Goal: Task Accomplishment & Management: Complete application form

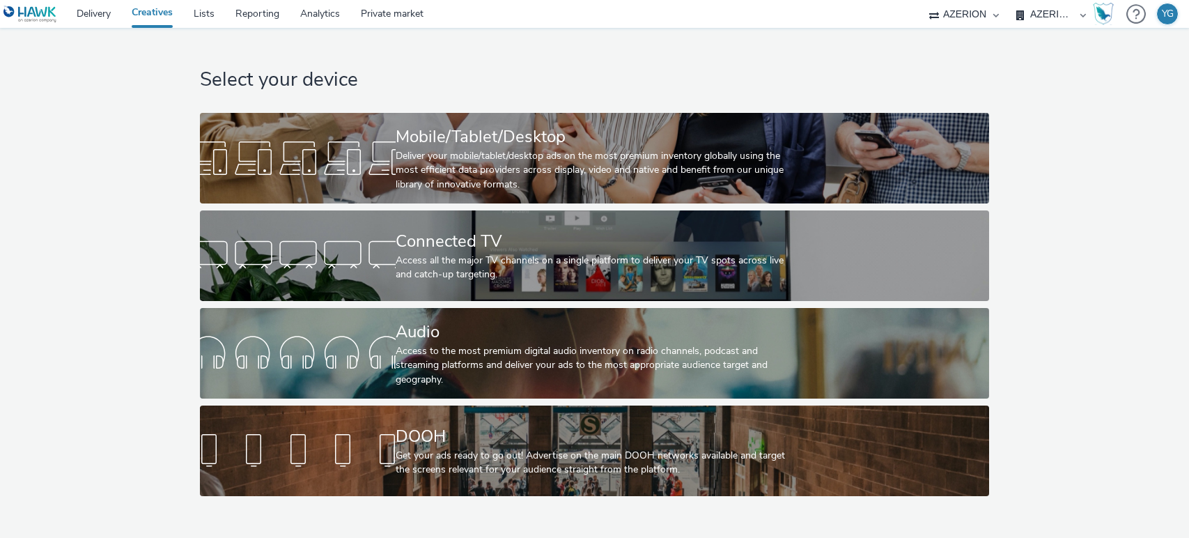
select select "ac009755-aa48-4799-8050-7a339a378eb8"
select select "79162ed7-0017-4339-93b0-3399b708648f"
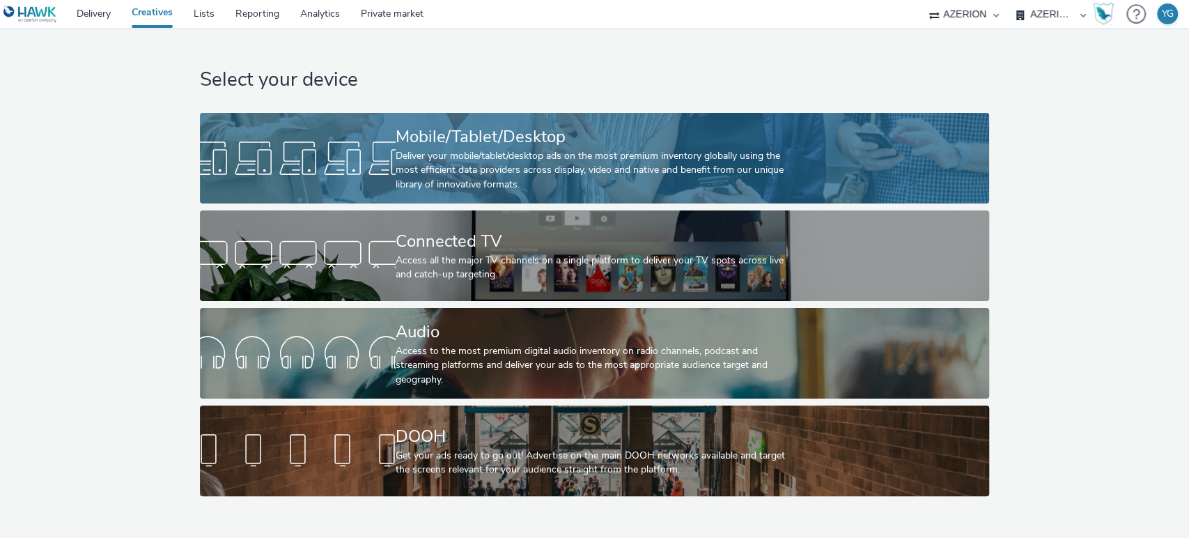
click at [575, 141] on div "Mobile/Tablet/Desktop" at bounding box center [592, 137] width 392 height 24
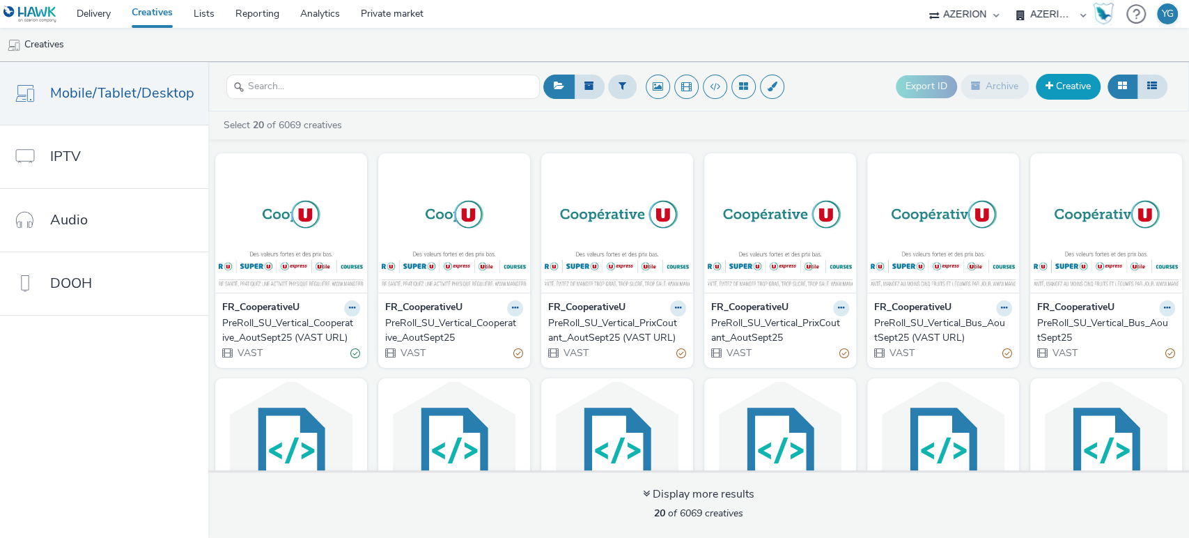
click at [1062, 86] on link "Creative" at bounding box center [1068, 86] width 65 height 25
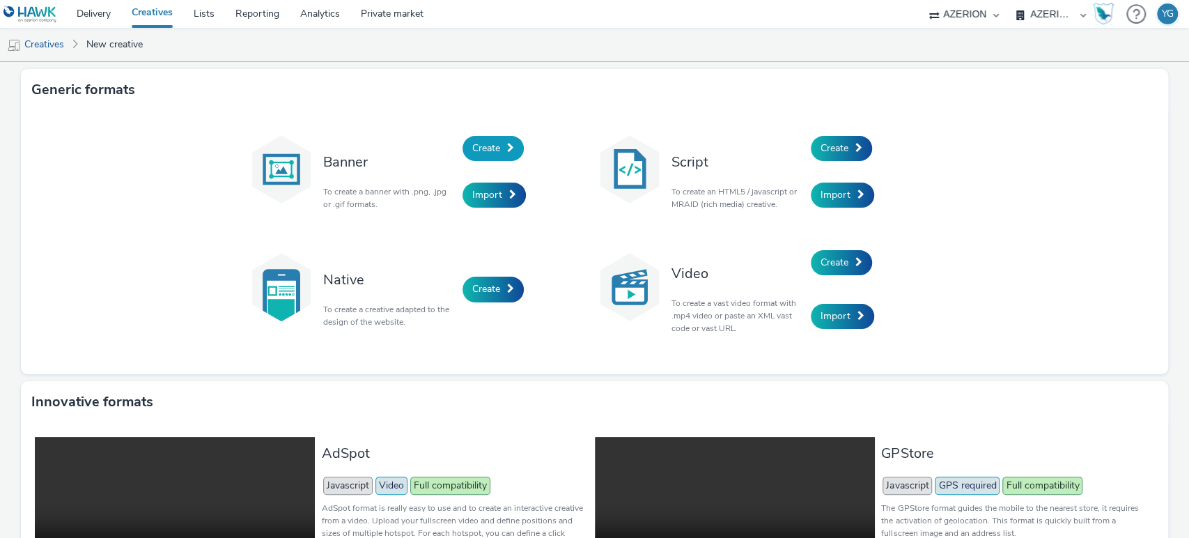
click at [474, 143] on span "Create" at bounding box center [486, 147] width 28 height 13
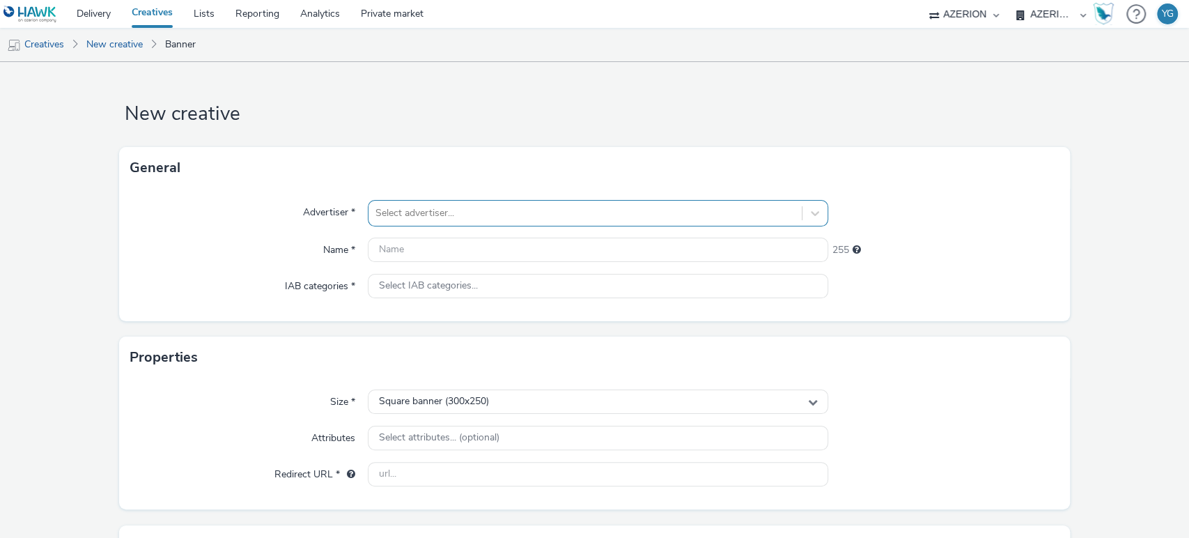
click at [466, 210] on div at bounding box center [585, 213] width 420 height 17
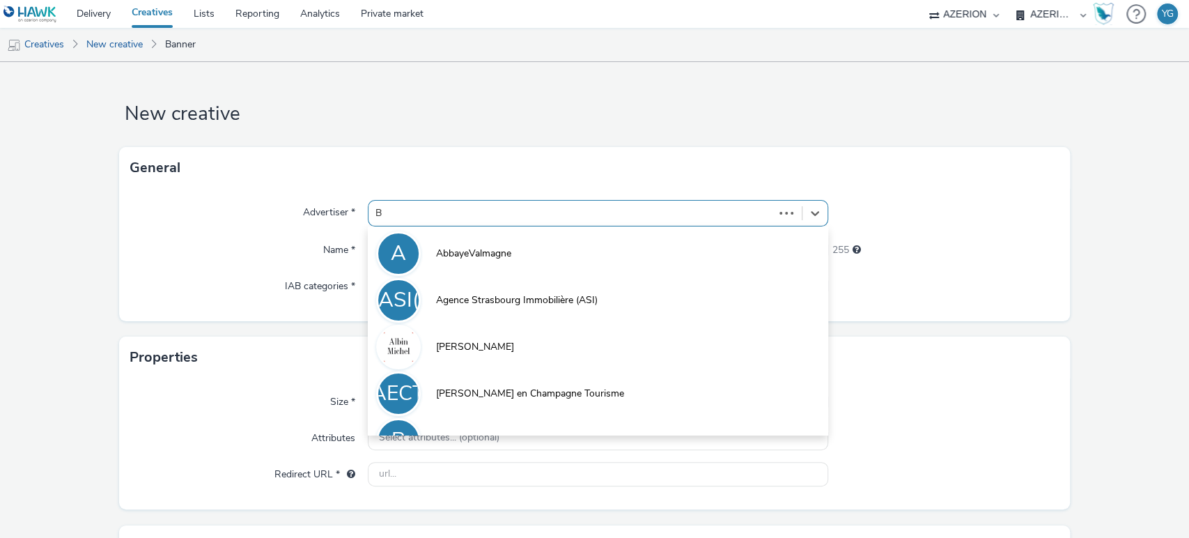
type input "B-"
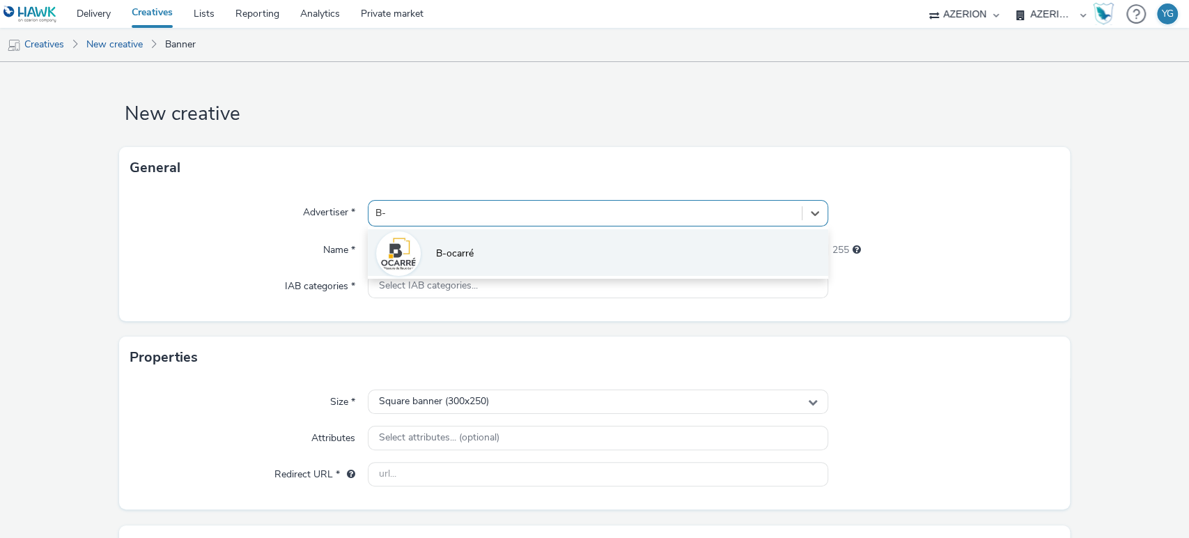
click at [458, 265] on li "B-ocarré" at bounding box center [598, 252] width 461 height 47
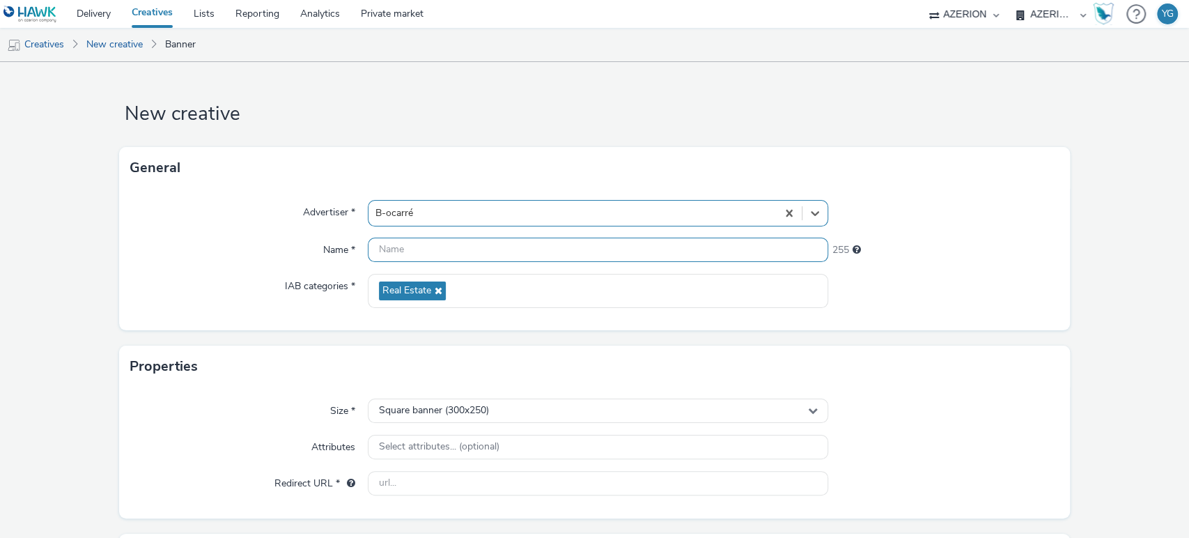
click at [385, 254] on input "text" at bounding box center [598, 250] width 461 height 24
paste input "BO2"
paste input "Septembre2025"
click at [446, 249] on input "BO2_Septembre2025_" at bounding box center [598, 250] width 461 height 24
click at [458, 254] on input "BO2_Sept2025_" at bounding box center [598, 250] width 461 height 24
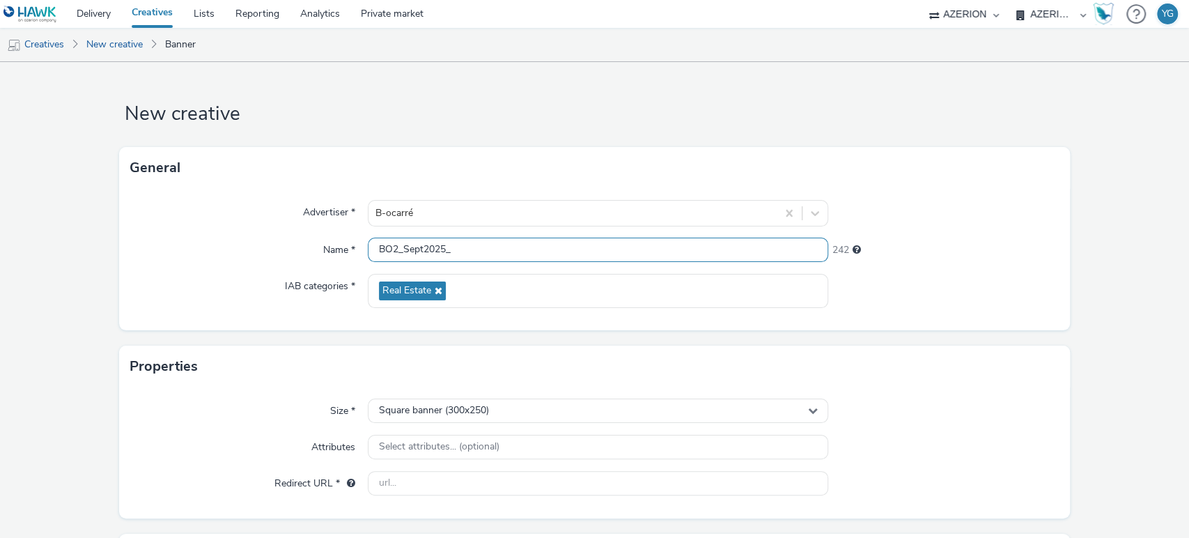
paste input "Interstitial"
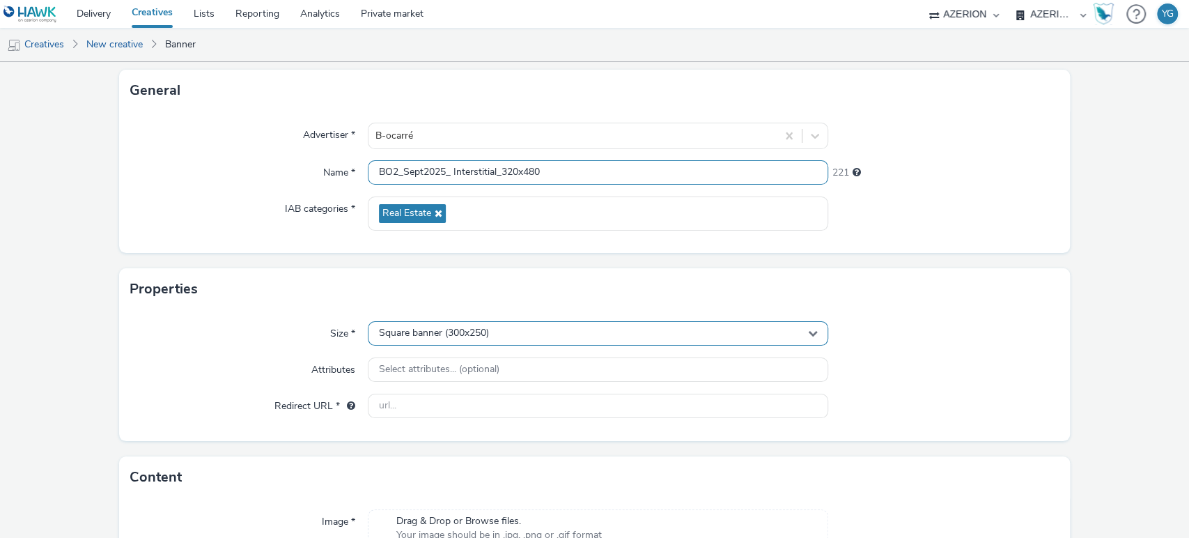
type input "BO2_Sept2025_ Interstitial_320x480"
click at [529, 333] on div "Square banner (300x250)" at bounding box center [598, 333] width 461 height 24
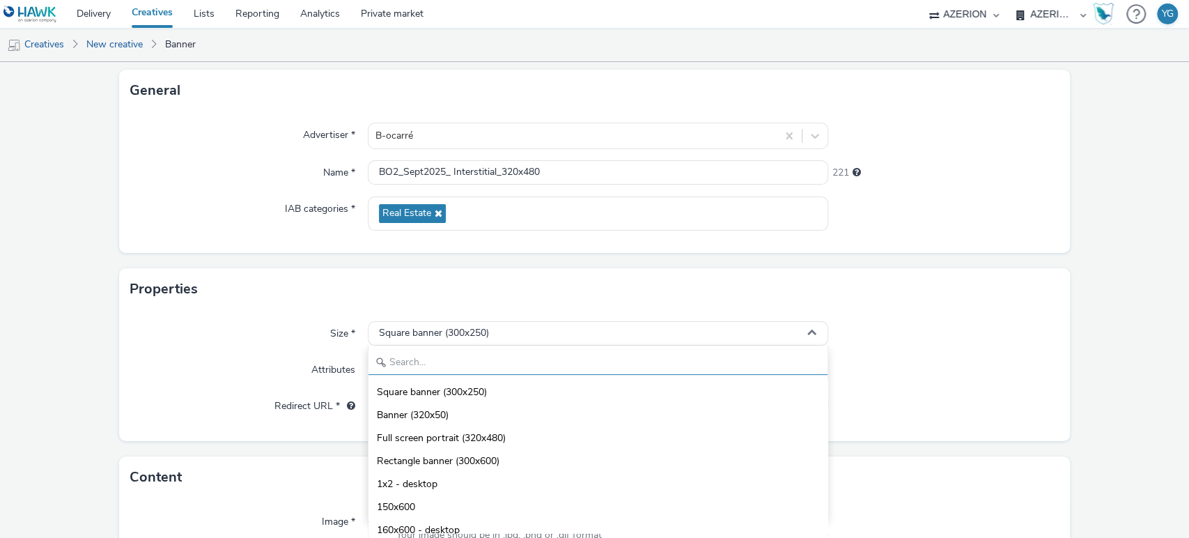
click at [506, 359] on input "text" at bounding box center [598, 362] width 460 height 24
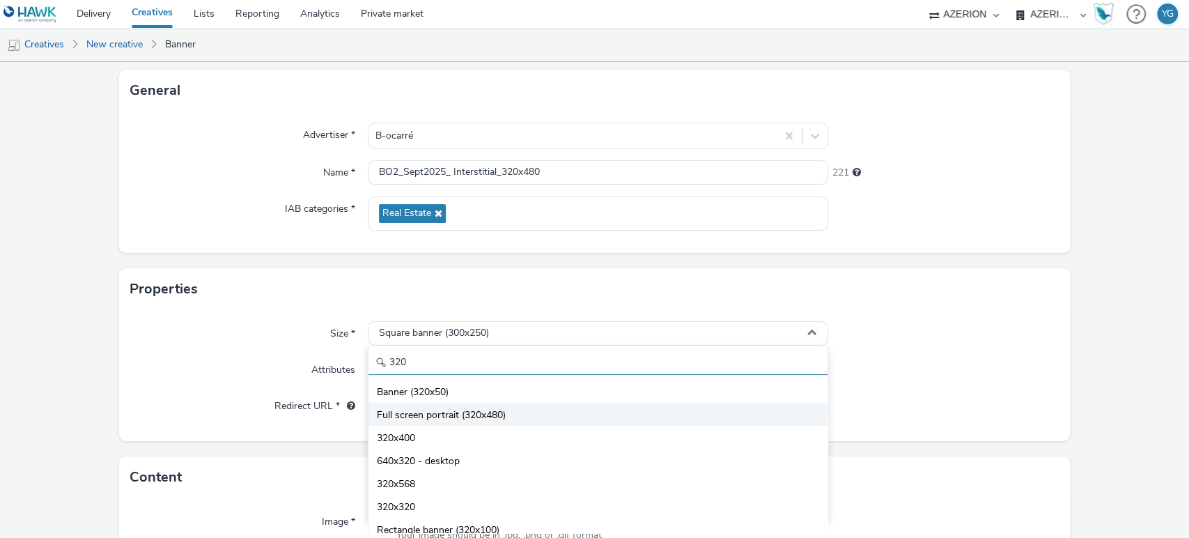
type input "320"
click at [502, 418] on span "Full screen portrait (320x480)" at bounding box center [441, 415] width 129 height 14
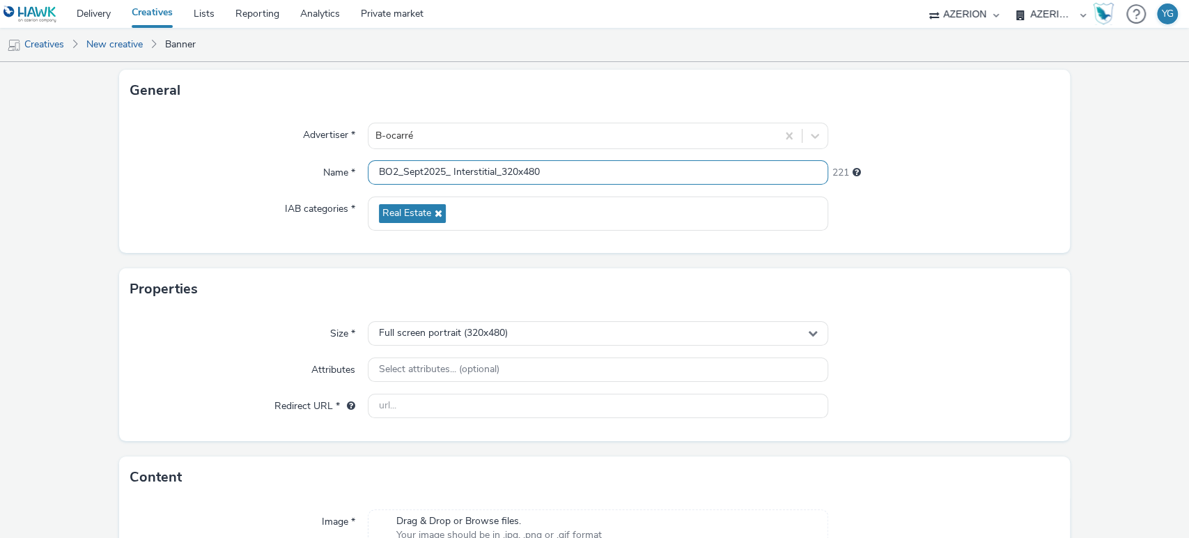
click at [451, 175] on input "BO2_Sept2025_ Interstitial_320x480" at bounding box center [598, 172] width 461 height 24
click at [497, 171] on input "BO2_Sept2025_Interstitial_320x480" at bounding box center [598, 172] width 461 height 24
paste input "[DEMOGRAPHIC_DATA] 1"
drag, startPoint x: 578, startPoint y: 173, endPoint x: 342, endPoint y: 173, distance: 236.1
click at [342, 173] on div "Name * BO2_Sept2025_Interstitial_Visuel1_320x480 214" at bounding box center [594, 172] width 929 height 25
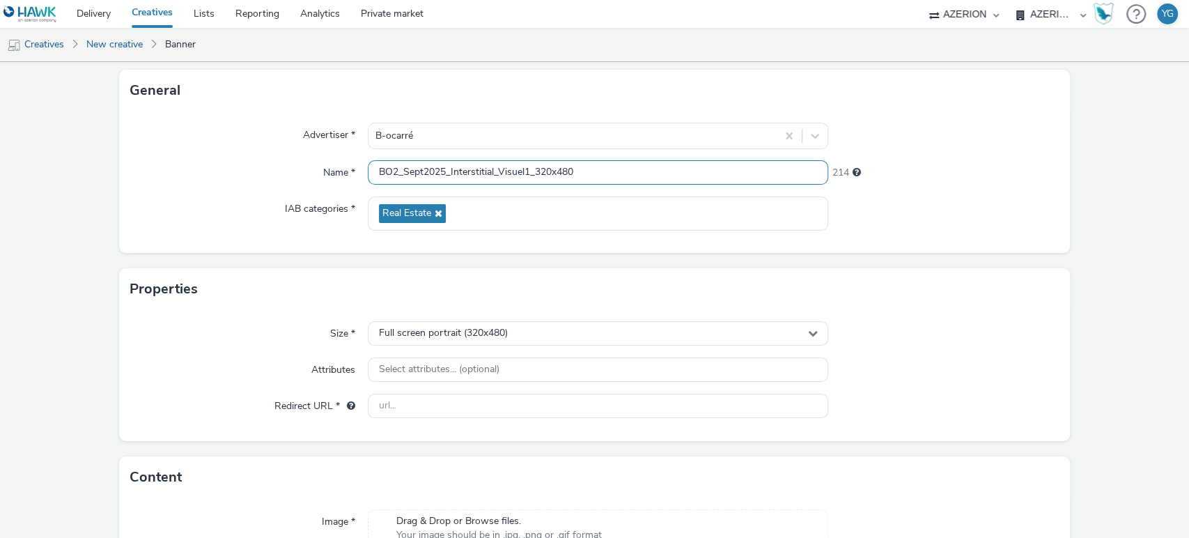
click at [403, 167] on input "BO2_Sept2025_Interstitial_Visuel1_320x480" at bounding box center [598, 172] width 461 height 24
drag, startPoint x: 588, startPoint y: 171, endPoint x: 332, endPoint y: 171, distance: 255.6
click at [332, 171] on div "Name * BO2_Sept2025_Interstitial_Visuel1_320x480 214" at bounding box center [594, 172] width 929 height 25
type input "BO2_Sept2025_Interstitial_Visuel1_320x480"
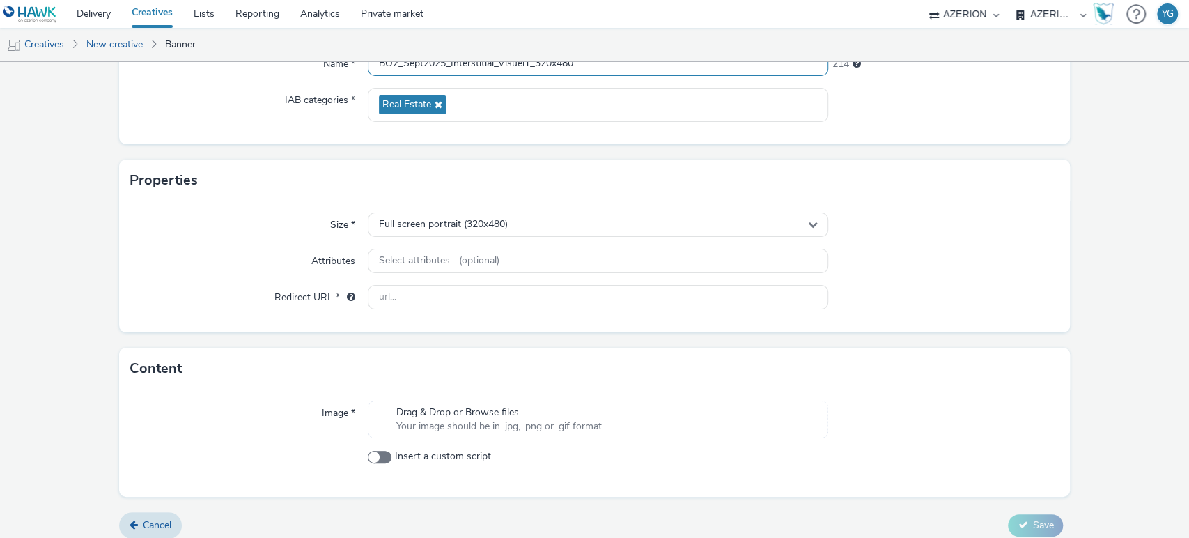
scroll to position [196, 0]
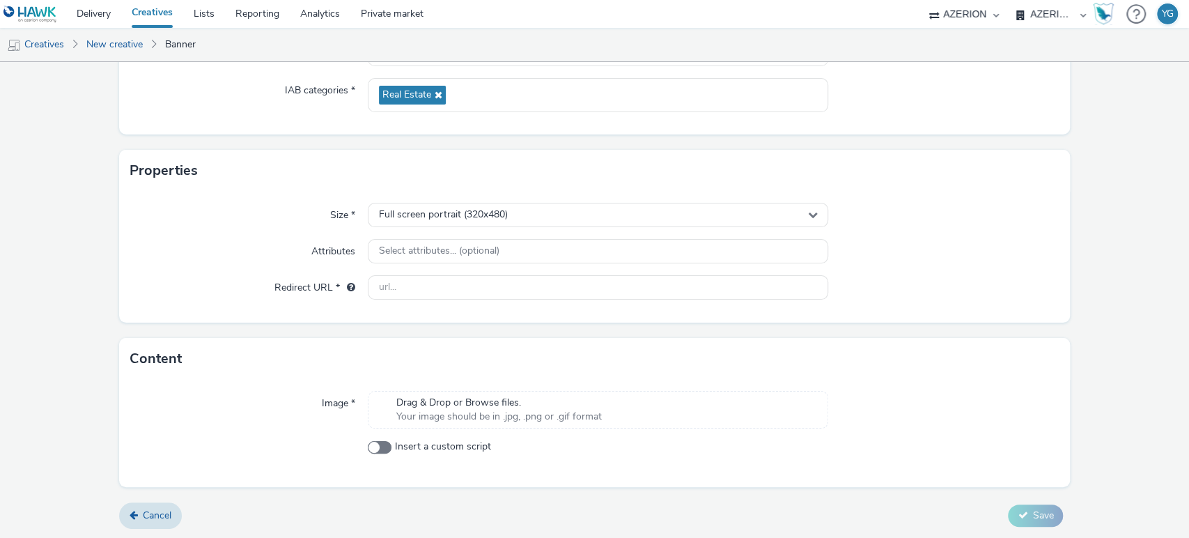
click at [464, 414] on span "Your image should be in .jpg, .png or .gif format" at bounding box center [498, 417] width 205 height 14
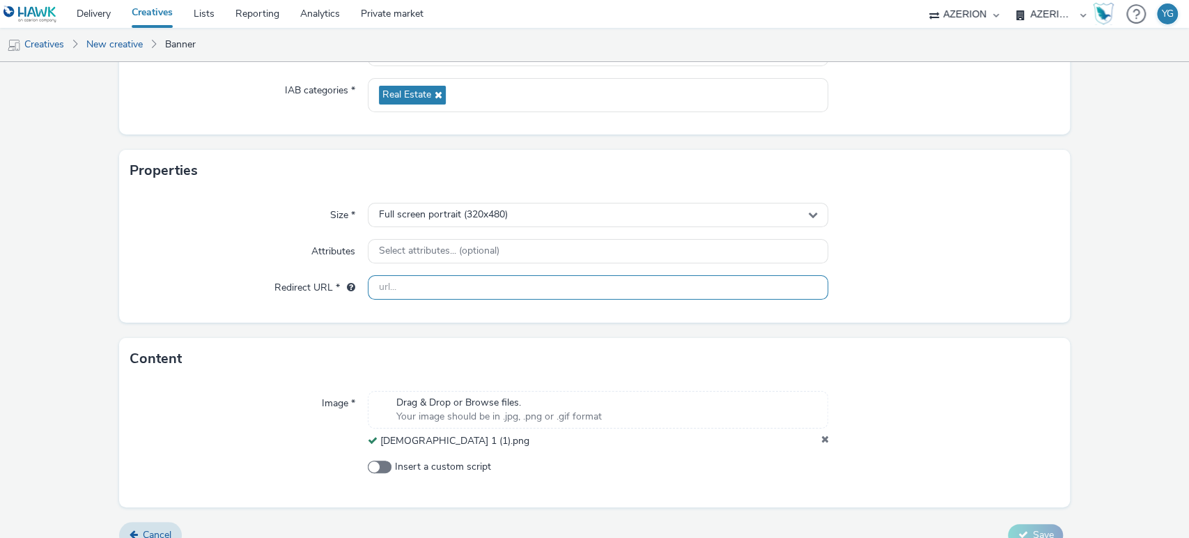
click at [396, 286] on input "text" at bounding box center [598, 287] width 461 height 24
paste input "[URL][DOMAIN_NAME]"
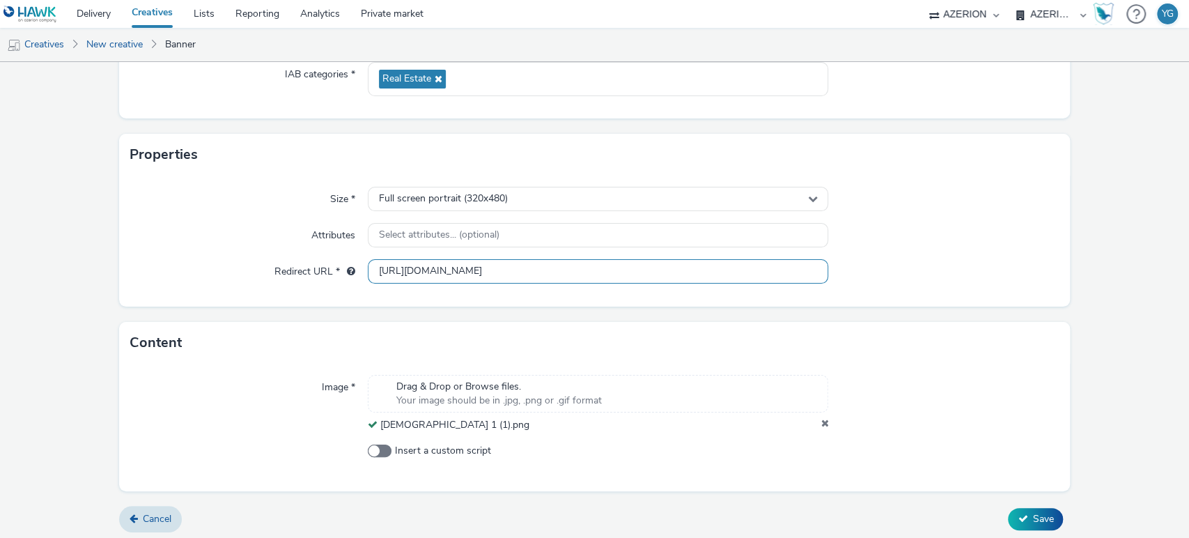
scroll to position [216, 0]
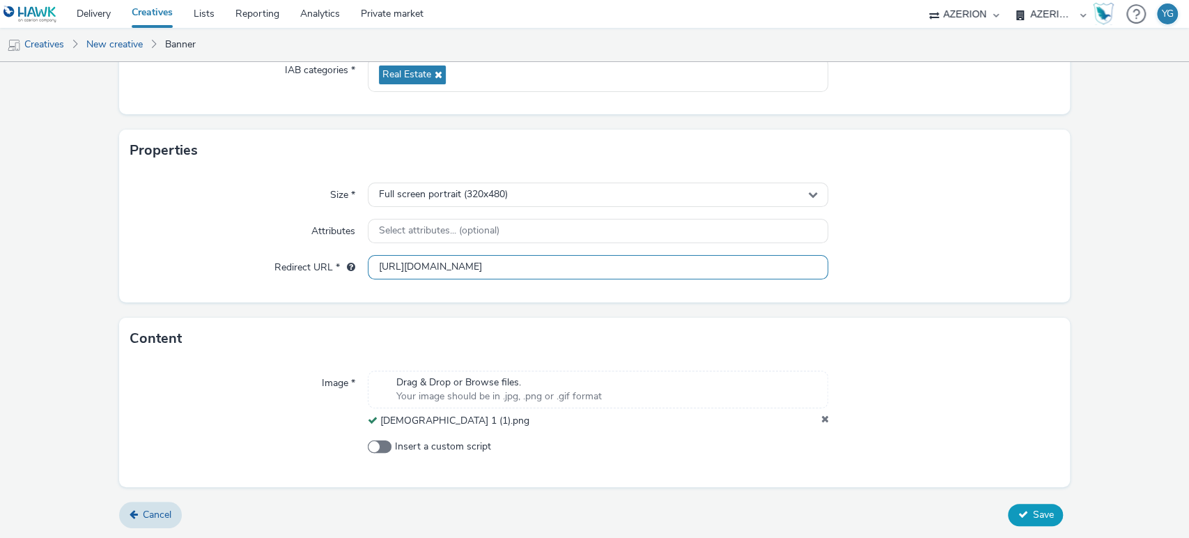
type input "[URL][DOMAIN_NAME]"
click at [1032, 518] on span "Save" at bounding box center [1042, 514] width 21 height 13
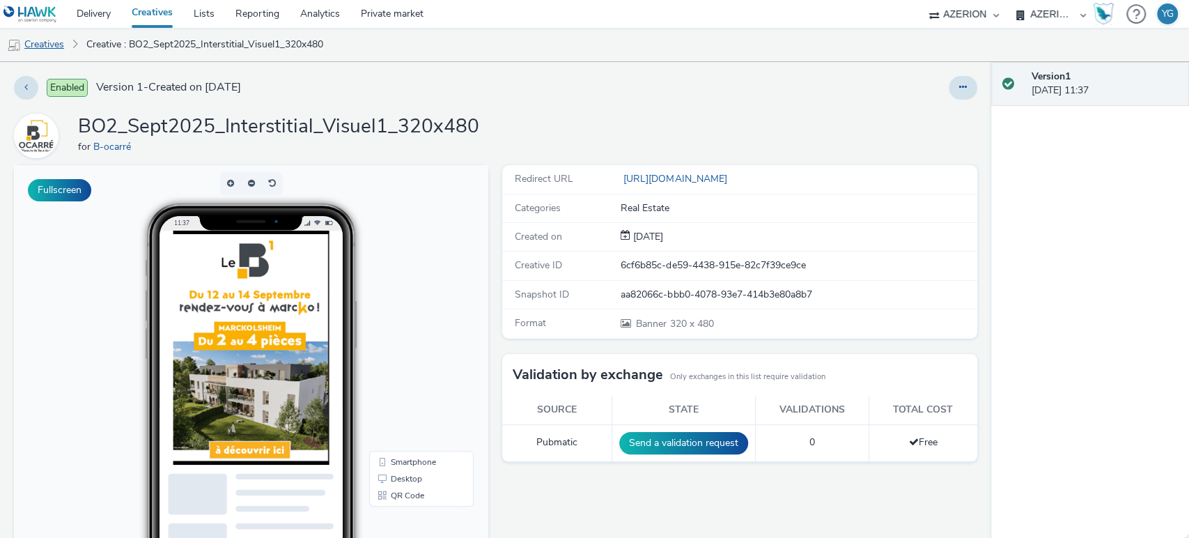
click at [49, 43] on link "Creatives" at bounding box center [35, 44] width 71 height 33
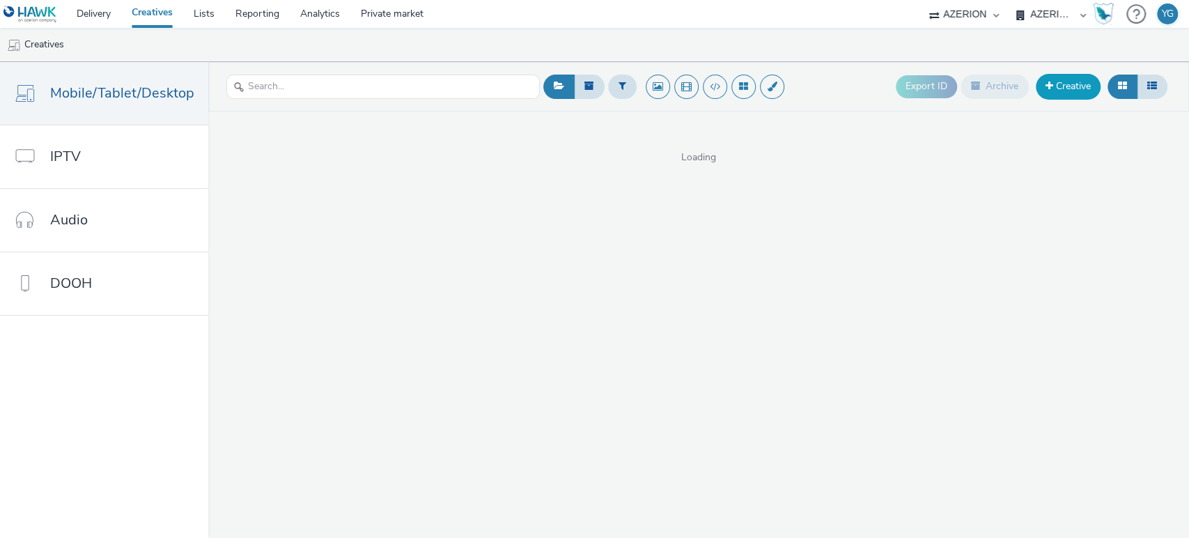
click at [1078, 92] on link "Creative" at bounding box center [1068, 86] width 65 height 25
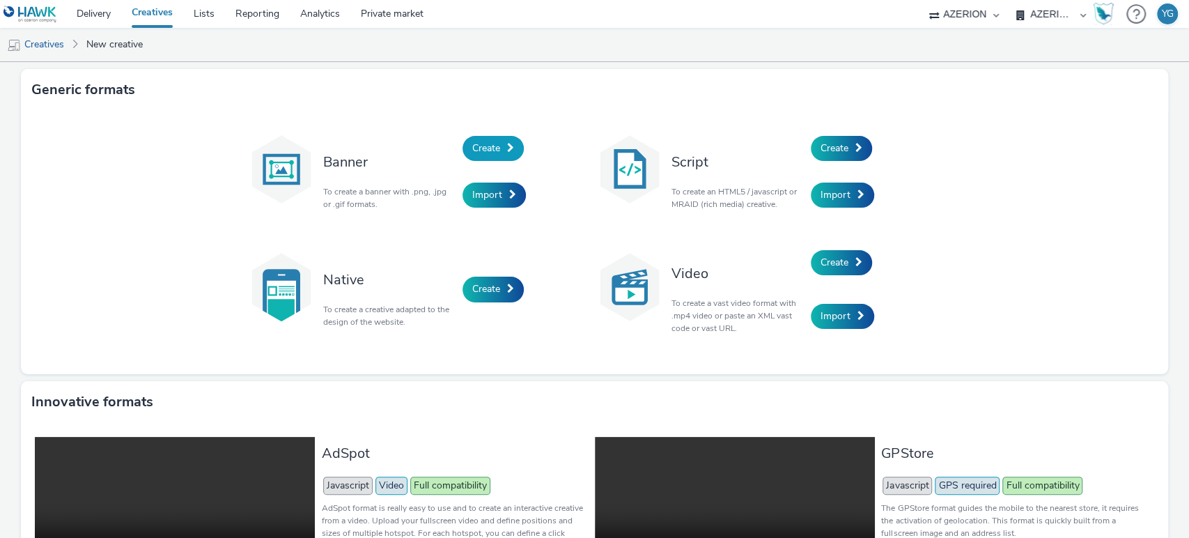
click at [472, 147] on span "Create" at bounding box center [486, 147] width 28 height 13
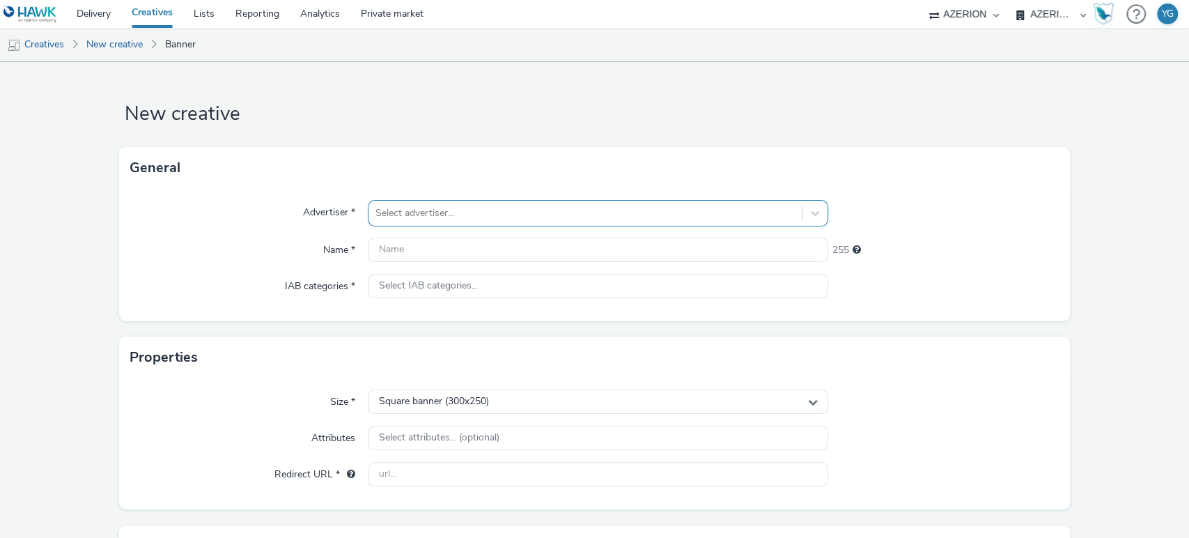
click at [461, 219] on div at bounding box center [585, 213] width 420 height 17
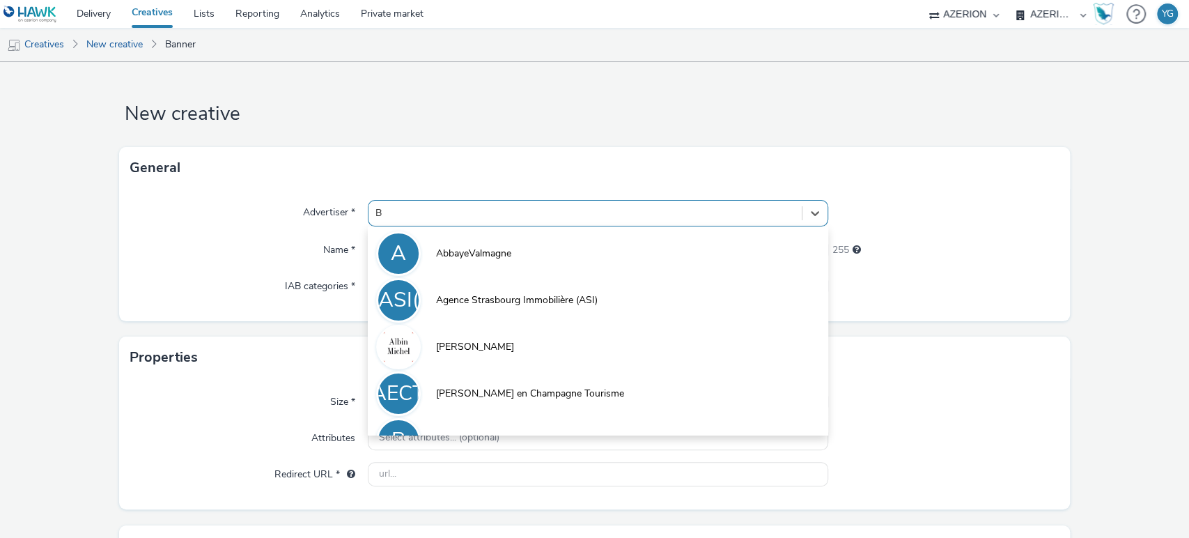
type input "B-"
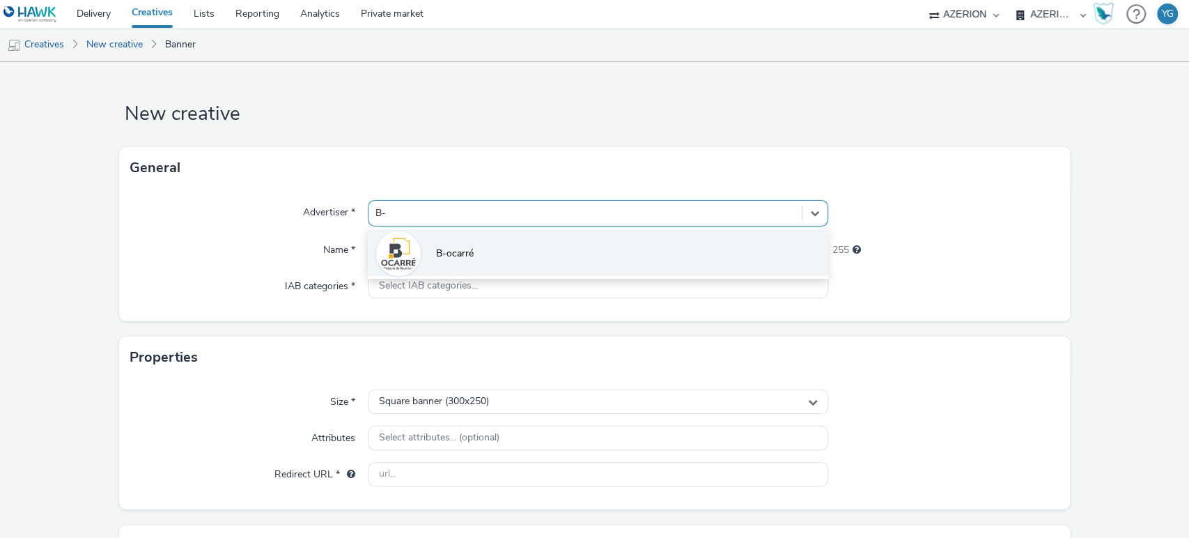
click at [480, 256] on li "B-ocarré" at bounding box center [598, 252] width 461 height 47
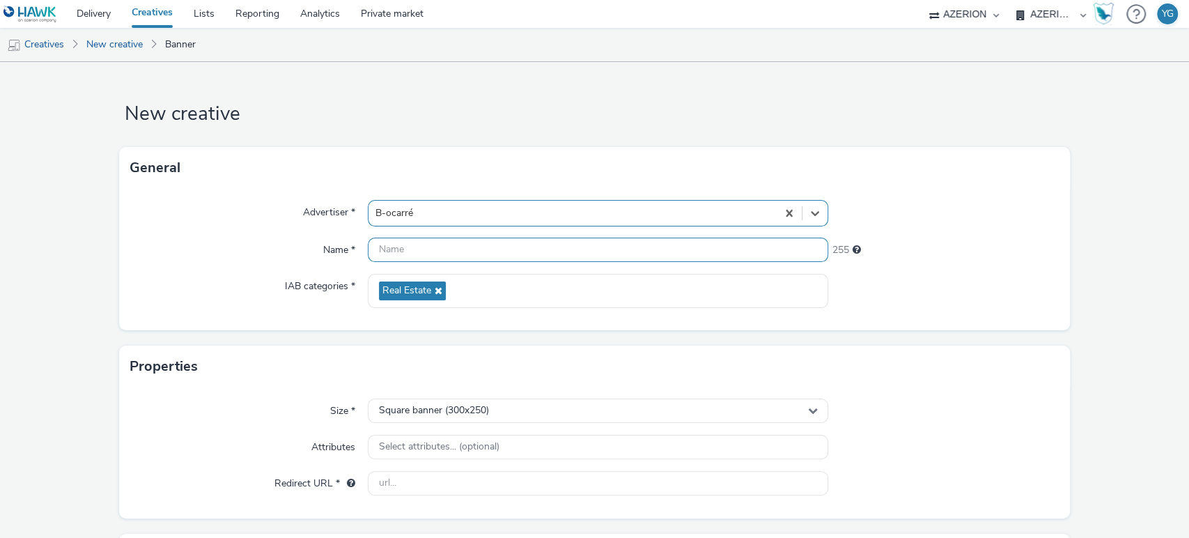
click at [379, 244] on input "text" at bounding box center [598, 250] width 461 height 24
paste input "BO2_Sept2025_Interstitial_Visuel1_320x480"
click at [529, 248] on input "BO2_Sept2025_Interstitial_Visuel1_320x480" at bounding box center [598, 250] width 461 height 24
type input "BO2_Sept2025_Interstitial_Visuel2_320x480"
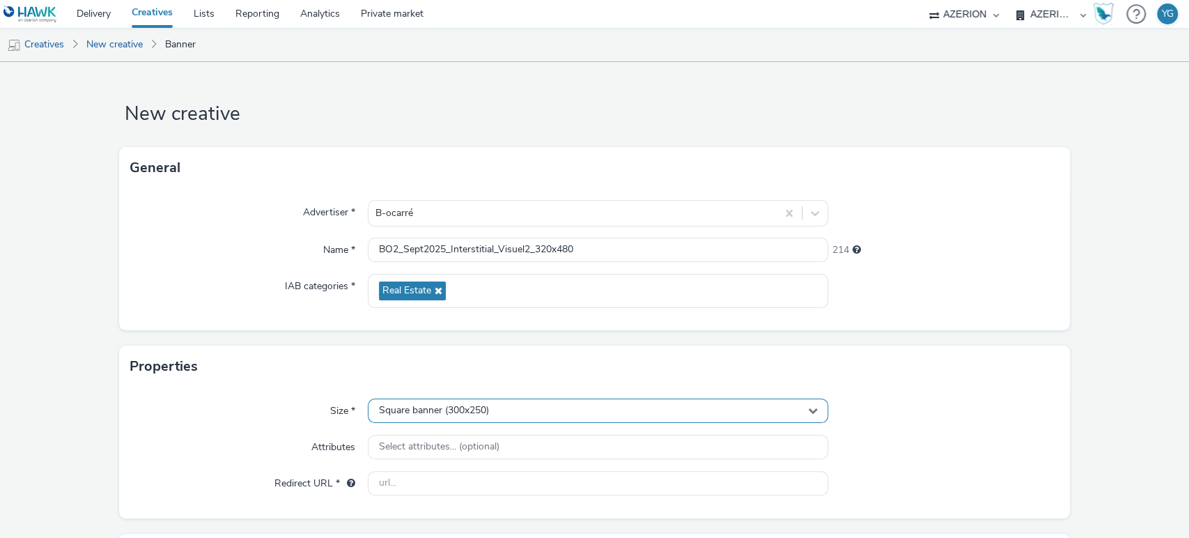
click at [538, 417] on div "Square banner (300x250)" at bounding box center [598, 410] width 461 height 24
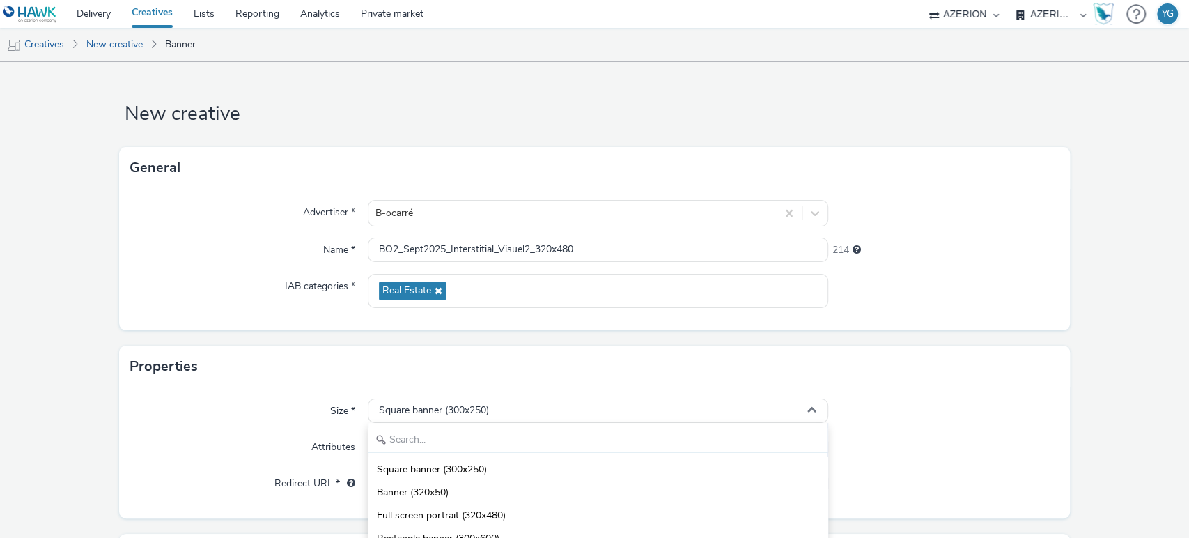
click at [521, 444] on input "text" at bounding box center [598, 440] width 460 height 24
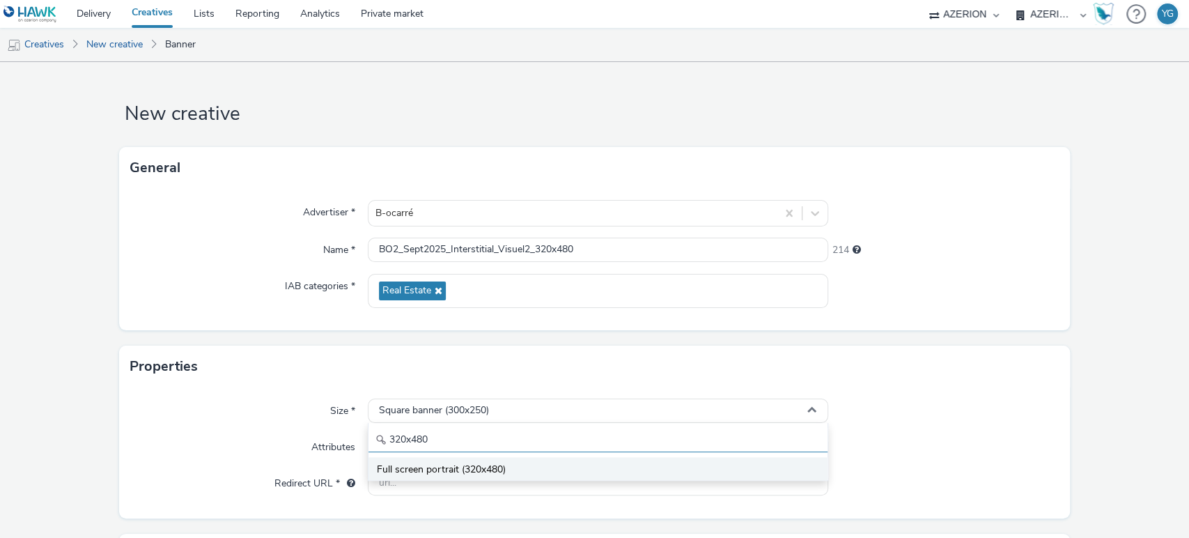
type input "320x480"
click at [522, 461] on li "Full screen portrait (320x480)" at bounding box center [598, 468] width 460 height 23
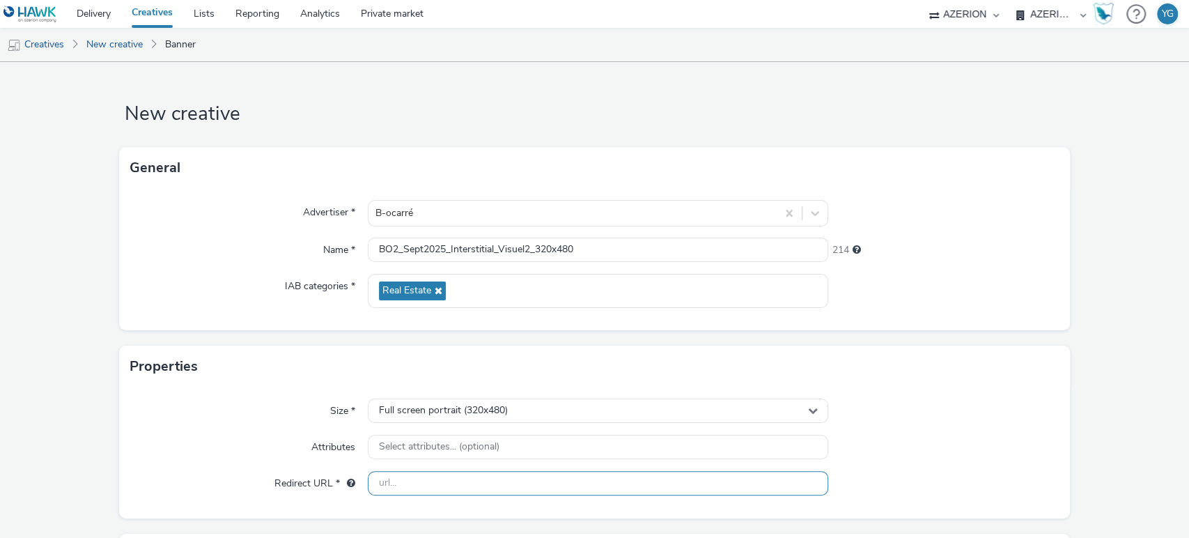
click at [458, 490] on input "text" at bounding box center [598, 483] width 461 height 24
paste input "[URL][DOMAIN_NAME]"
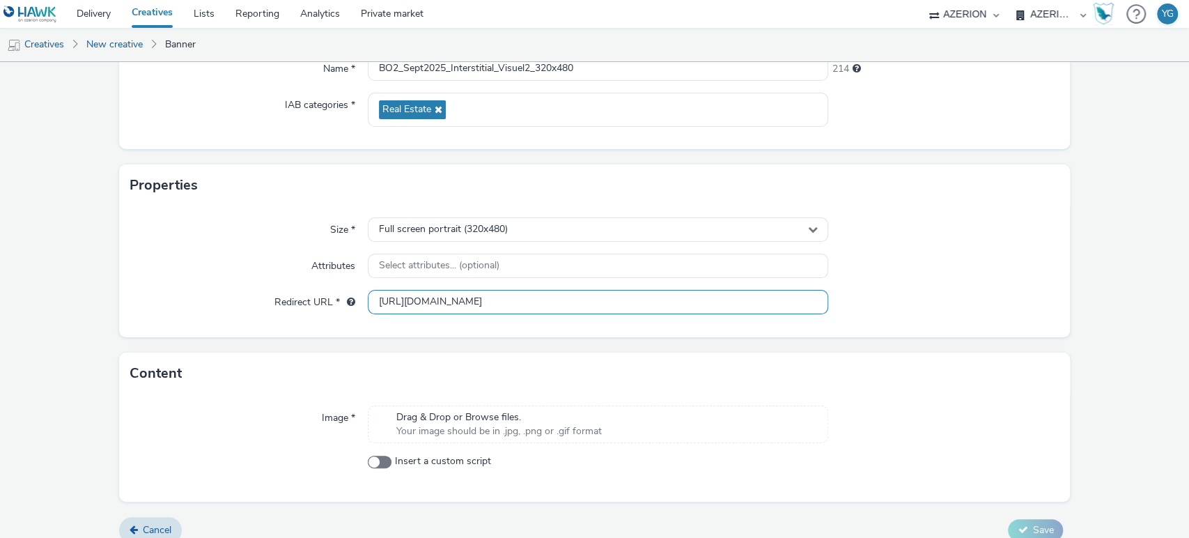
scroll to position [196, 0]
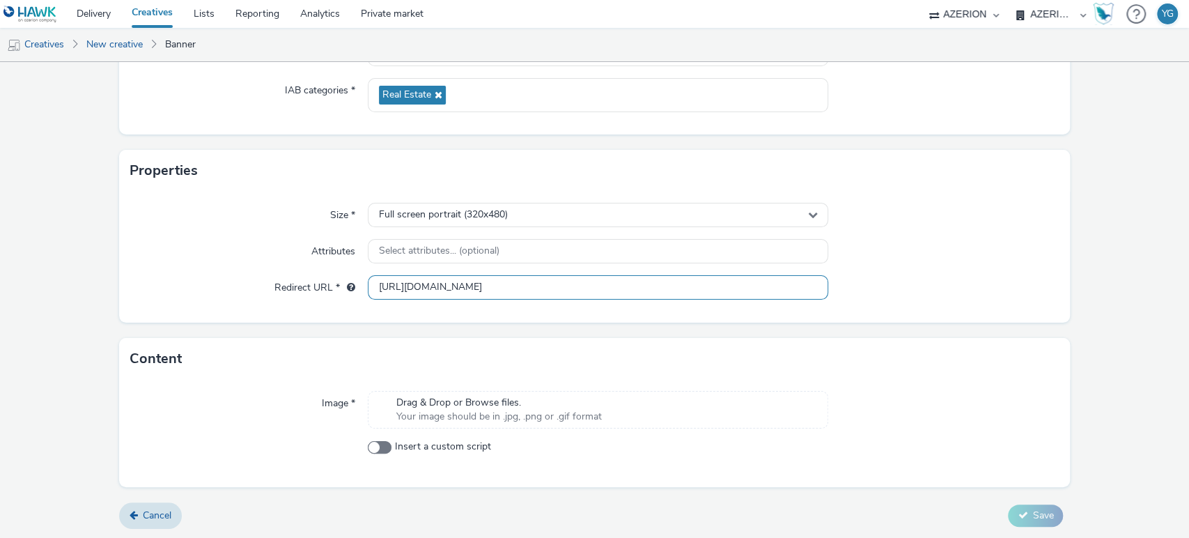
type input "[URL][DOMAIN_NAME]"
click at [610, 423] on div "Drag & Drop or Browse files. Your image should be in .jpg, .png or .gif format" at bounding box center [598, 410] width 461 height 38
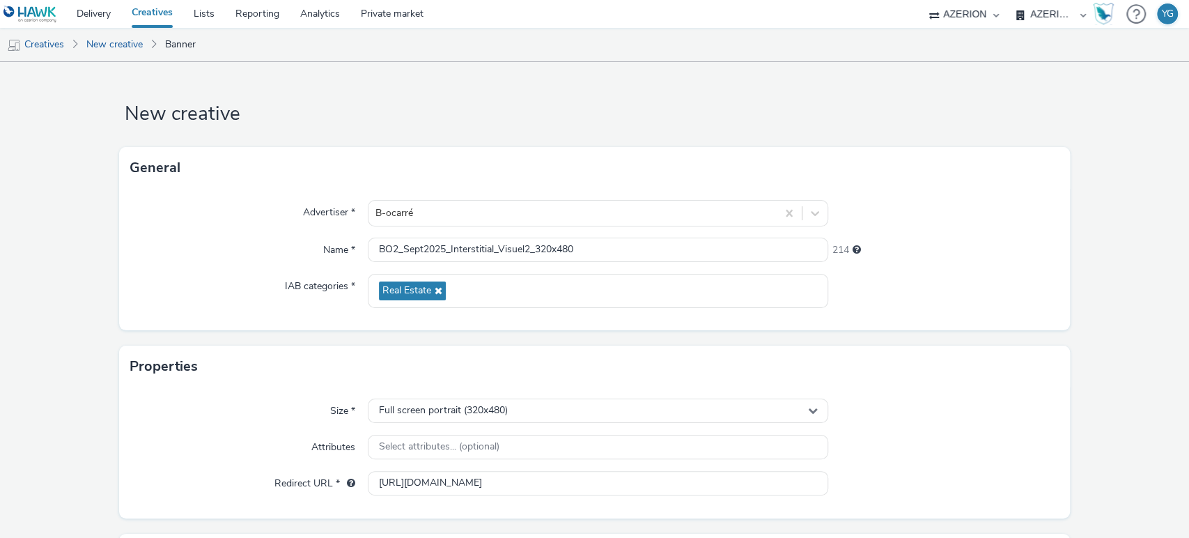
scroll to position [216, 0]
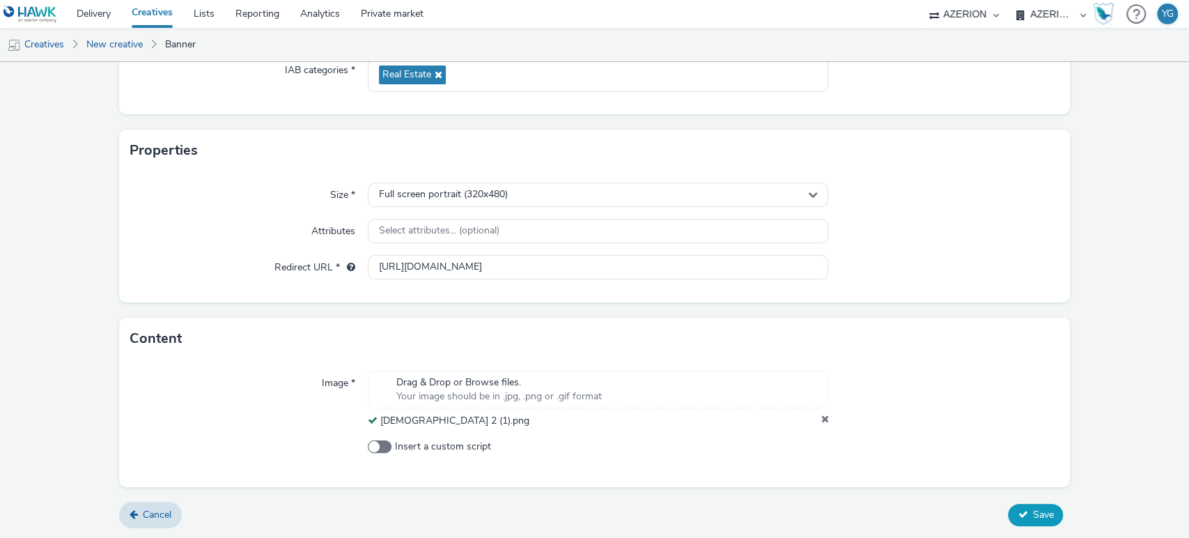
click at [1039, 506] on button "Save" at bounding box center [1035, 515] width 55 height 22
